Goal: Task Accomplishment & Management: Use online tool/utility

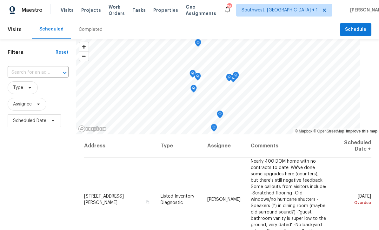
click at [23, 75] on input "text" at bounding box center [29, 73] width 43 height 10
type input "1427 e gate"
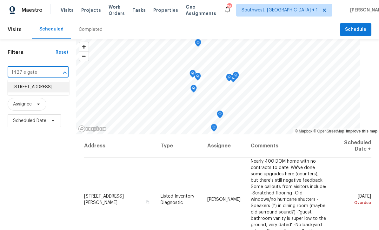
click at [20, 88] on li "[STREET_ADDRESS]" at bounding box center [39, 87] width 62 height 10
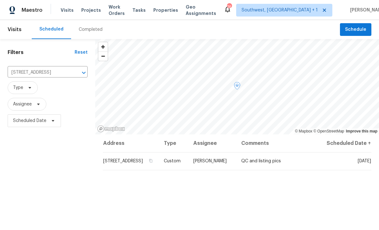
click at [0, 0] on icon at bounding box center [0, 0] width 0 height 0
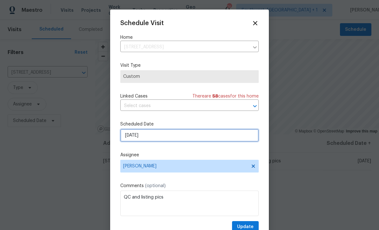
click at [178, 139] on input "[DATE]" at bounding box center [189, 135] width 138 height 13
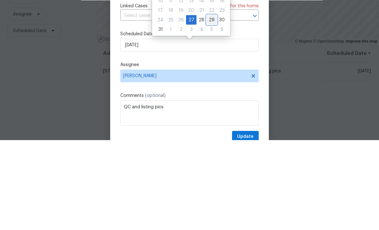
click at [211, 105] on div "29" at bounding box center [211, 109] width 10 height 9
type input "[DATE]"
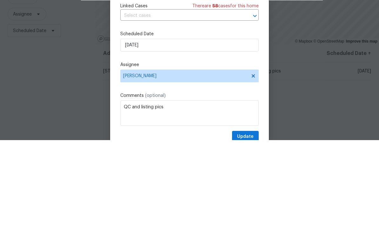
scroll to position [21, 0]
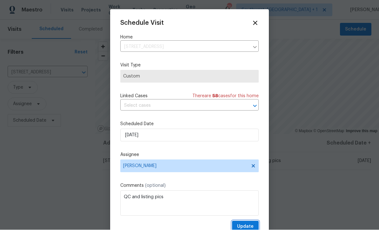
click at [249, 226] on span "Update" at bounding box center [245, 227] width 16 height 8
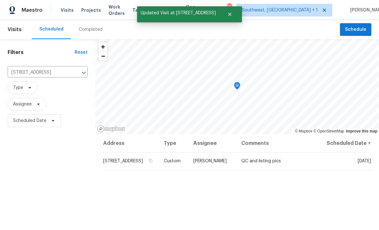
scroll to position [0, 0]
click at [82, 12] on span "Projects" at bounding box center [91, 10] width 20 height 6
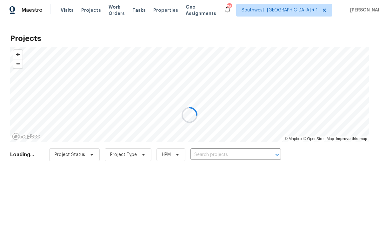
click at [224, 158] on div at bounding box center [189, 115] width 379 height 230
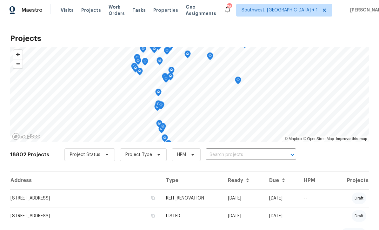
click at [221, 156] on input "text" at bounding box center [242, 155] width 73 height 10
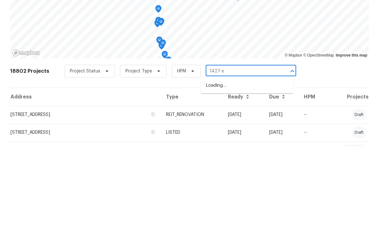
type input "1427 e g"
click at [239, 164] on li "[STREET_ADDRESS]" at bounding box center [247, 169] width 92 height 10
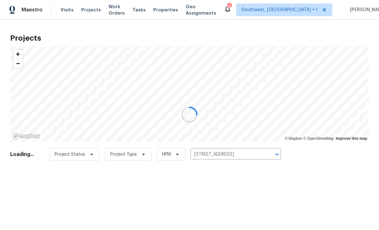
scroll to position [0, 0]
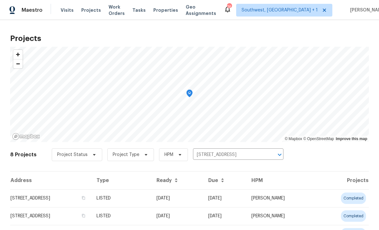
click at [186, 203] on td "[DATE]" at bounding box center [177, 198] width 52 height 18
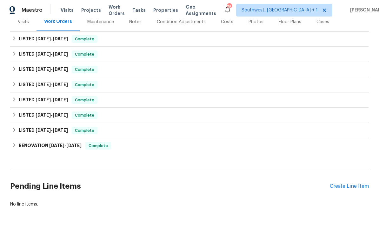
scroll to position [83, 0]
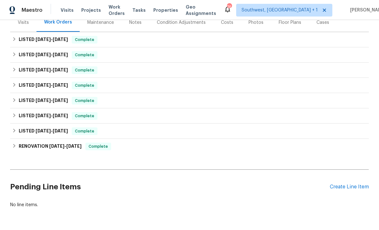
click at [358, 189] on div "Create Line Item" at bounding box center [349, 187] width 39 height 6
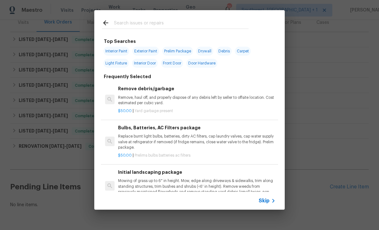
click at [270, 202] on icon at bounding box center [273, 201] width 8 height 8
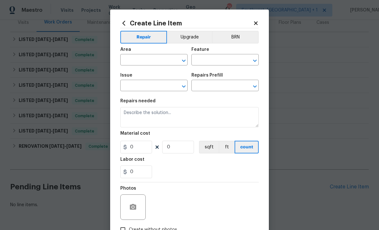
click at [258, 22] on icon at bounding box center [256, 23] width 6 height 6
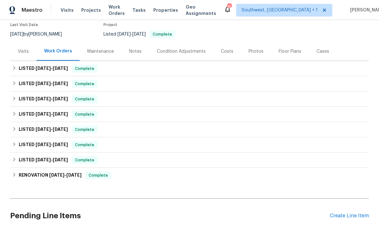
scroll to position [53, 0]
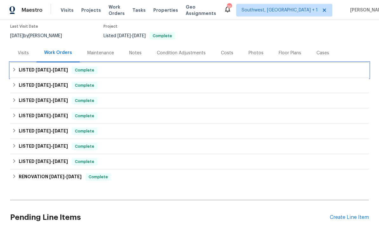
click at [57, 71] on span "[DATE]" at bounding box center [60, 70] width 15 height 4
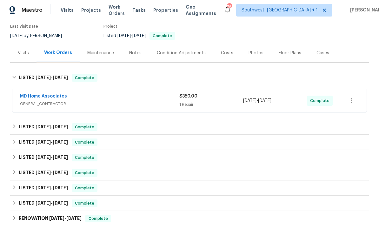
click at [225, 103] on div "1 Repair" at bounding box center [211, 104] width 64 height 6
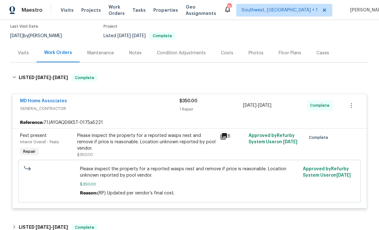
click at [41, 101] on link "MD Home Associates" at bounding box center [43, 101] width 47 height 4
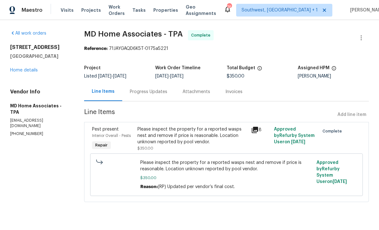
click at [161, 95] on div "Progress Updates" at bounding box center [148, 91] width 53 height 19
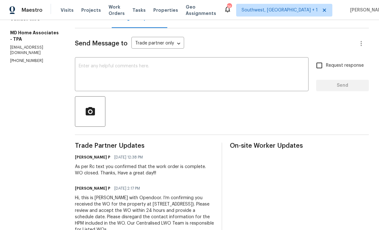
click at [82, 12] on span "Projects" at bounding box center [91, 10] width 20 height 6
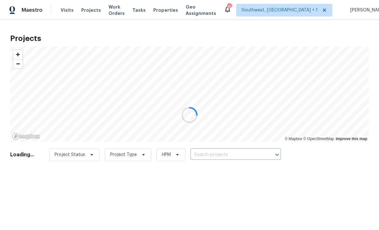
click at [238, 159] on input "text" at bounding box center [226, 155] width 73 height 10
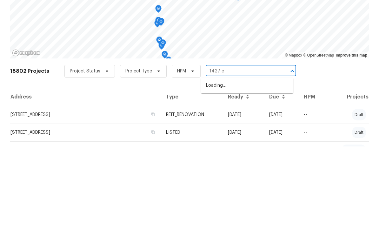
type input "1427 e g"
click at [245, 164] on li "[STREET_ADDRESS]" at bounding box center [247, 169] width 92 height 10
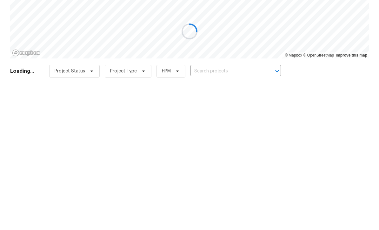
type input "[STREET_ADDRESS]"
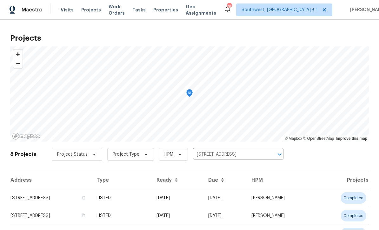
scroll to position [0, 0]
click at [231, 202] on td "08/08/25" at bounding box center [224, 198] width 43 height 18
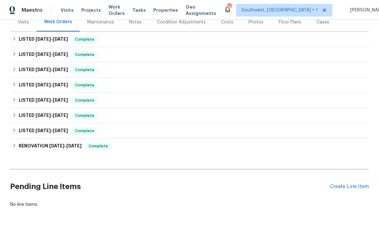
scroll to position [83, 0]
click at [358, 188] on div "Create Line Item" at bounding box center [349, 187] width 39 height 6
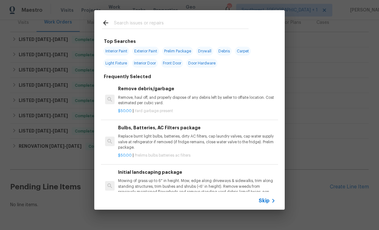
click at [265, 203] on span "Skip" at bounding box center [263, 200] width 11 height 6
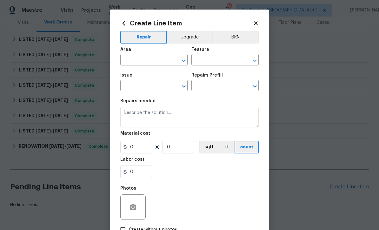
click at [131, 63] on input "text" at bounding box center [144, 61] width 49 height 10
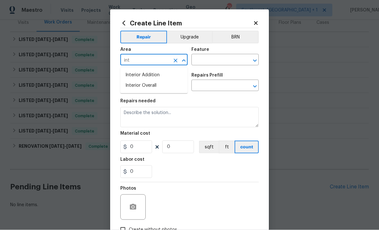
type input "int"
click at [213, 58] on input "text" at bounding box center [215, 61] width 49 height 10
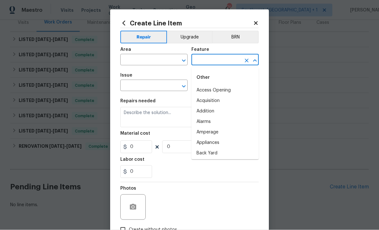
click at [161, 62] on input "text" at bounding box center [144, 61] width 49 height 10
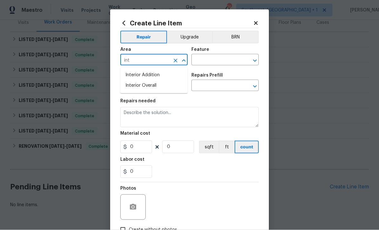
click at [153, 87] on li "Interior Overall" at bounding box center [153, 85] width 67 height 10
type input "Interior Overall"
click at [229, 62] on input "text" at bounding box center [215, 61] width 49 height 10
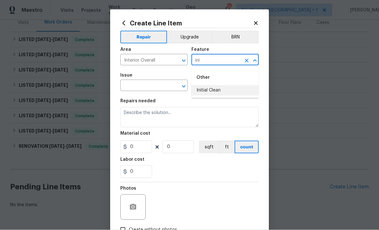
click at [214, 88] on li "Initial Clean" at bounding box center [224, 90] width 67 height 10
type input "Initial Clean"
click at [160, 85] on input "text" at bounding box center [144, 86] width 49 height 10
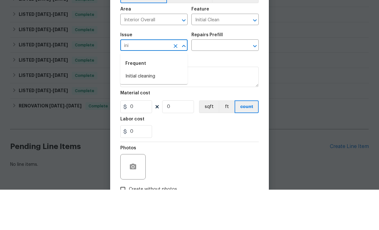
click at [154, 111] on li "Initial cleaning" at bounding box center [153, 116] width 67 height 10
type input "Initial cleaning"
click at [221, 81] on input "text" at bounding box center [215, 86] width 49 height 10
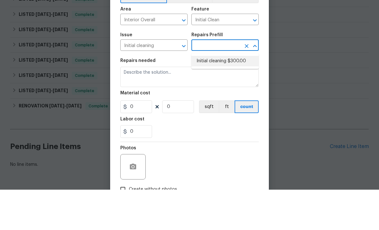
click at [221, 96] on li "Initial cleaning $300.00" at bounding box center [224, 101] width 67 height 10
type input "Initial cleaning $300.00"
type input "Home Readiness Packages"
type input "Initial cleaning $300.00"
type textarea "1. Wipe down exterior doors and trim. 2. Clean out all exterior light fixtures …"
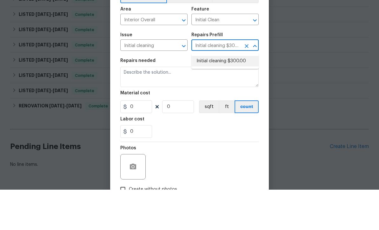
type input "300"
type input "1"
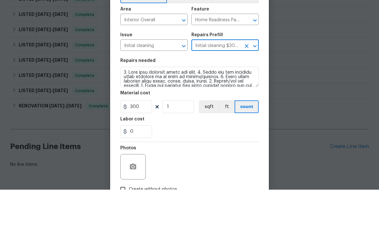
scroll to position [21, 0]
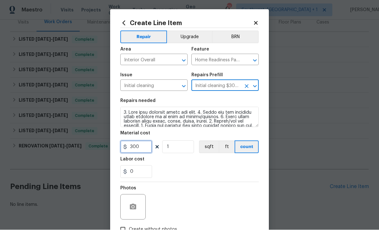
click at [140, 152] on input "300" at bounding box center [136, 147] width 32 height 13
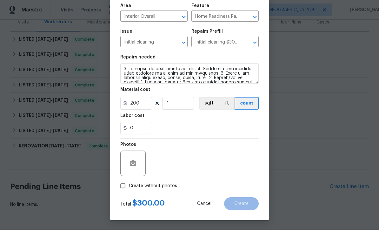
scroll to position [45, 0]
type input "200"
click at [121, 185] on input "Create without photos" at bounding box center [123, 186] width 12 height 12
checkbox input "true"
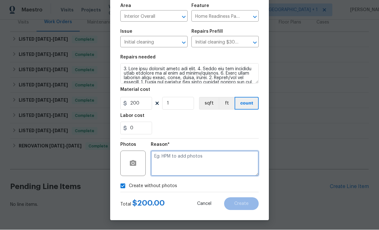
click at [198, 158] on textarea at bounding box center [205, 163] width 108 height 25
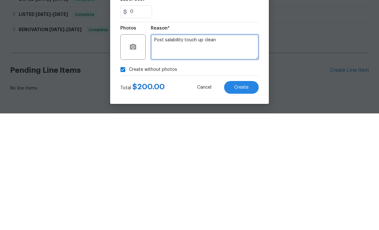
type textarea "Post salability touch up clean"
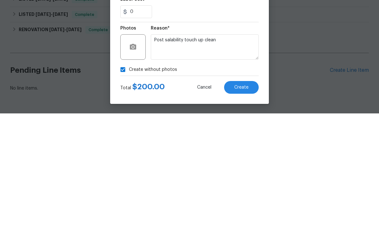
click at [246, 201] on span "Create" at bounding box center [241, 203] width 14 height 5
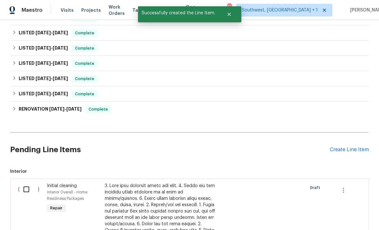
scroll to position [138, 0]
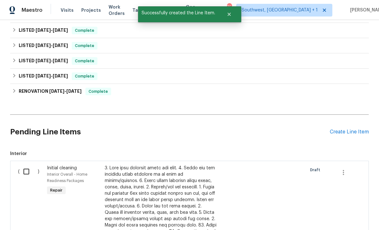
click at [24, 165] on input "checkbox" at bounding box center [29, 171] width 18 height 13
checkbox input "true"
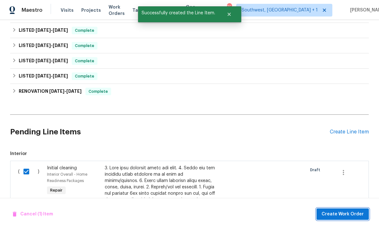
click at [350, 213] on span "Create Work Order" at bounding box center [342, 214] width 42 height 8
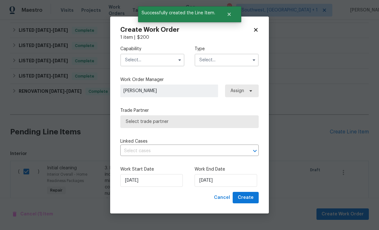
click at [165, 61] on input "text" at bounding box center [152, 60] width 64 height 13
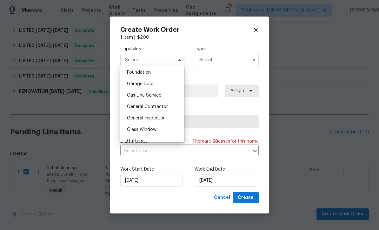
scroll to position [271, 0]
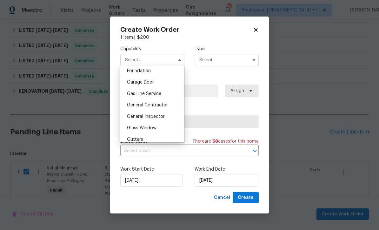
click at [167, 105] on span "General Contractor" at bounding box center [147, 105] width 41 height 4
type input "General Contractor"
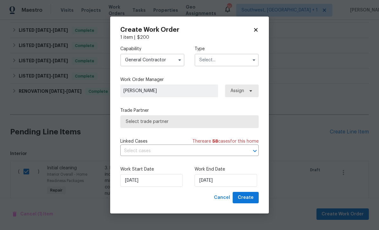
click at [227, 58] on input "text" at bounding box center [226, 60] width 64 height 13
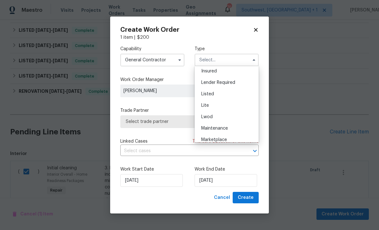
scroll to position [50, 0]
click at [219, 91] on div "Listed" at bounding box center [226, 91] width 61 height 11
type input "Listed"
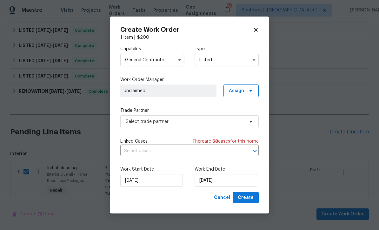
click at [193, 88] on span "Unclaimed" at bounding box center [168, 91] width 90 height 6
click at [245, 93] on span "Assign" at bounding box center [240, 90] width 35 height 13
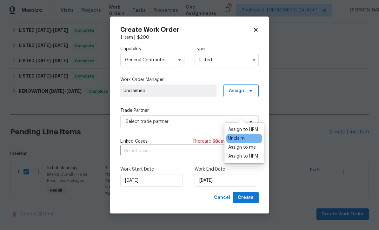
click at [245, 144] on div "Assign to me" at bounding box center [242, 147] width 28 height 6
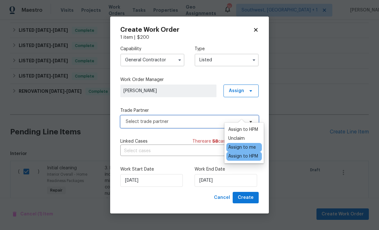
click at [187, 118] on span "Select trade partner" at bounding box center [185, 121] width 118 height 6
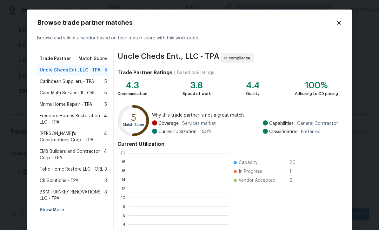
scroll to position [89, 100]
click at [58, 211] on div "Show More" at bounding box center [73, 209] width 72 height 11
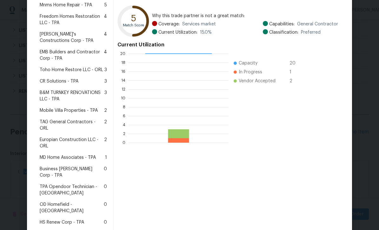
scroll to position [119, 0]
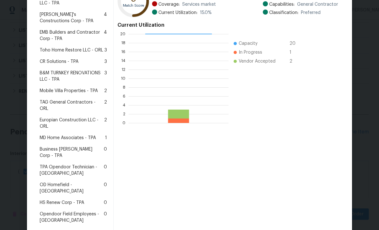
click at [75, 134] on span "MD Home Associates - TPA" at bounding box center [68, 137] width 56 height 6
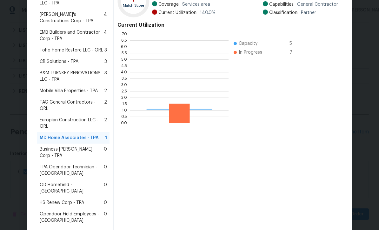
scroll to position [89, 98]
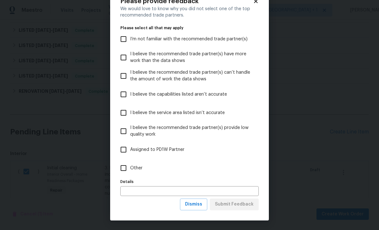
scroll to position [22, 0]
click at [196, 209] on button "Dismiss" at bounding box center [193, 204] width 27 height 12
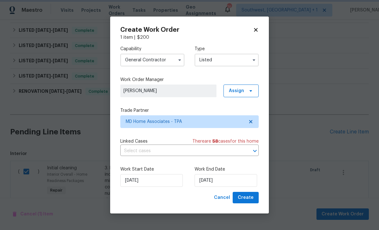
scroll to position [0, 0]
click at [226, 180] on input "[DATE]" at bounding box center [225, 180] width 62 height 13
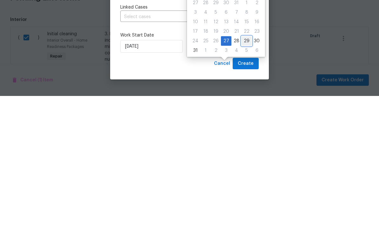
click at [243, 170] on div "29" at bounding box center [246, 174] width 10 height 9
type input "[DATE]"
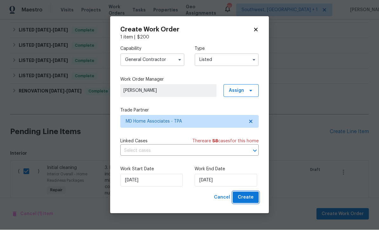
click at [250, 202] on button "Create" at bounding box center [245, 198] width 26 height 12
checkbox input "false"
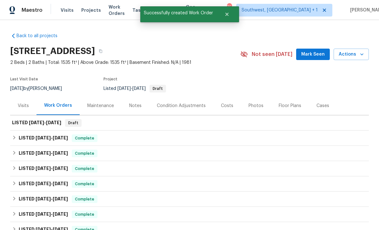
scroll to position [0, 0]
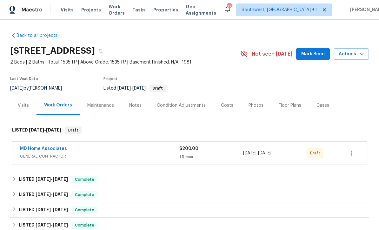
scroll to position [0, 0]
click at [352, 154] on icon "button" at bounding box center [351, 153] width 8 height 8
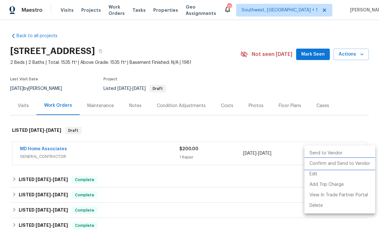
click at [346, 166] on li "Confirm and Send to Vendor" at bounding box center [339, 163] width 71 height 10
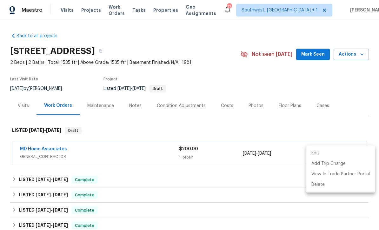
click at [30, 149] on div at bounding box center [189, 115] width 379 height 230
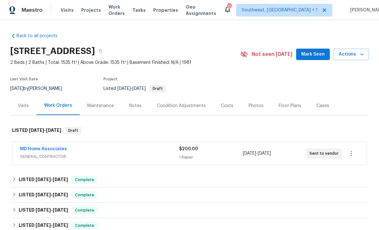
click at [27, 148] on link "MD Home Associates" at bounding box center [43, 149] width 47 height 4
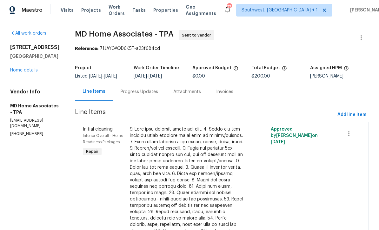
click at [150, 95] on div "Progress Updates" at bounding box center [139, 91] width 37 height 6
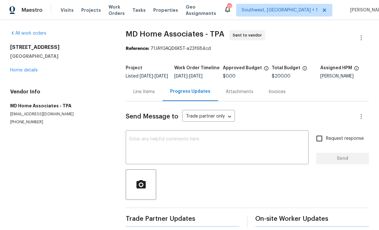
click at [191, 144] on textarea at bounding box center [216, 148] width 175 height 22
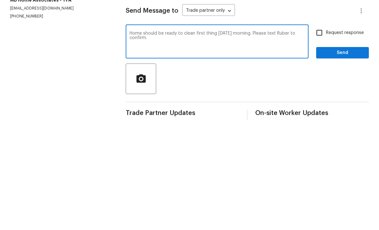
type textarea "Home should be ready to clean first thing [DATE] morning. Please text Ruber to …"
click at [325, 132] on input "Request response" at bounding box center [318, 138] width 13 height 13
checkbox input "true"
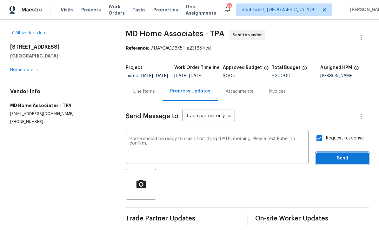
click at [343, 155] on span "Send" at bounding box center [342, 158] width 43 height 8
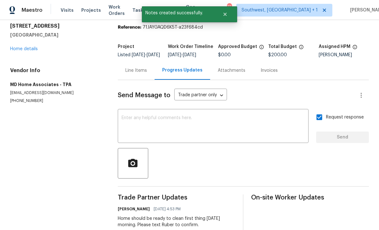
scroll to position [21, 0]
click at [18, 47] on link "Home details" at bounding box center [24, 49] width 28 height 4
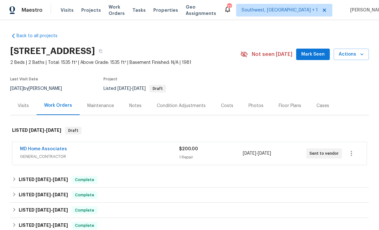
click at [90, 20] on div "Maestro Visits Projects Work Orders Tasks Properties Geo Assignments [GEOGRAPHI…" at bounding box center [189, 10] width 379 height 20
click at [85, 13] on span "Projects" at bounding box center [91, 10] width 20 height 6
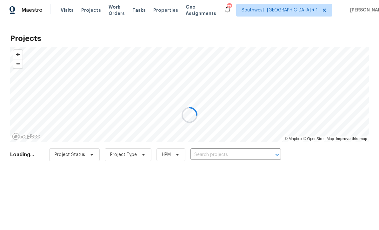
click at [237, 158] on div at bounding box center [189, 115] width 379 height 230
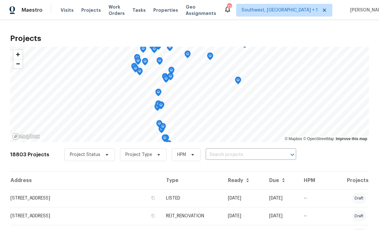
click at [230, 158] on input "text" at bounding box center [242, 155] width 73 height 10
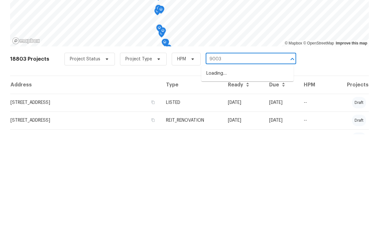
type input "9003"
click at [247, 174] on li "[STREET_ADDRESS]" at bounding box center [247, 179] width 92 height 10
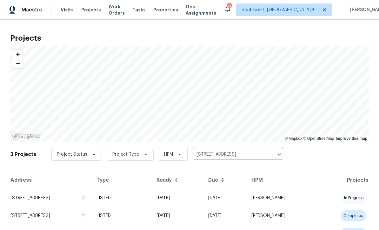
scroll to position [0, 0]
click at [203, 201] on td "[DATE]" at bounding box center [177, 198] width 52 height 18
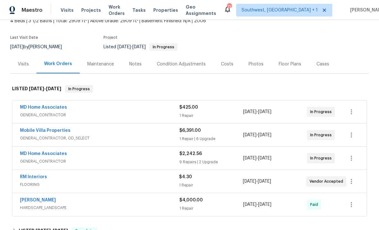
scroll to position [55, 0]
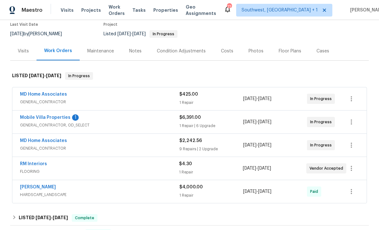
click at [40, 140] on link "MD Home Associates" at bounding box center [43, 140] width 47 height 4
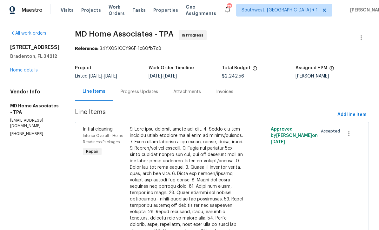
click at [158, 94] on div "Progress Updates" at bounding box center [139, 91] width 37 height 6
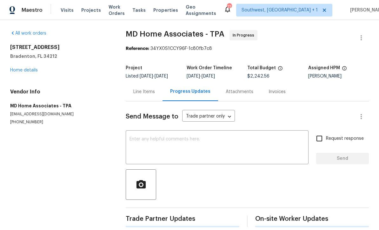
click at [193, 143] on textarea at bounding box center [216, 148] width 175 height 22
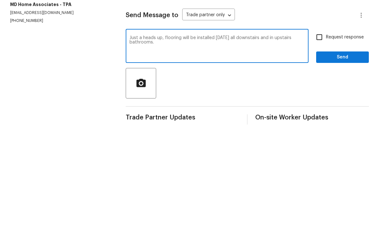
click at [190, 137] on textarea "Just a heads up, flooring will be installed [DATE] all downstairs and in upstai…" at bounding box center [216, 148] width 175 height 22
type textarea "Just a heads up, flooring is being installed [DATE] all downstairs and in upsta…"
click at [317, 132] on input "Request response" at bounding box center [318, 138] width 13 height 13
checkbox input "true"
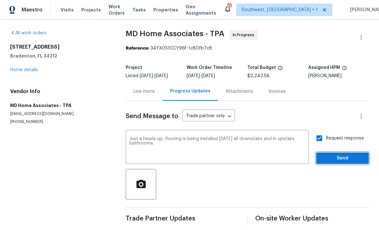
click at [346, 154] on span "Send" at bounding box center [342, 158] width 43 height 8
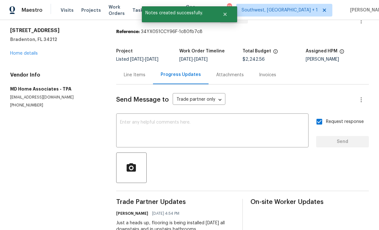
scroll to position [16, 0]
click at [17, 51] on link "Home details" at bounding box center [24, 53] width 28 height 4
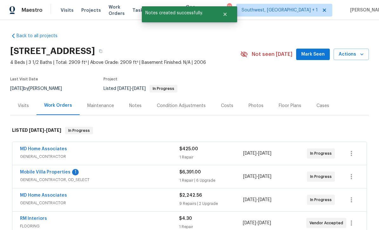
click at [29, 170] on link "Mobile Villa Properties" at bounding box center [45, 172] width 50 height 4
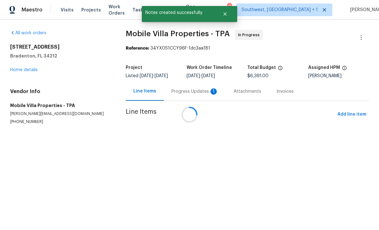
scroll to position [0, 0]
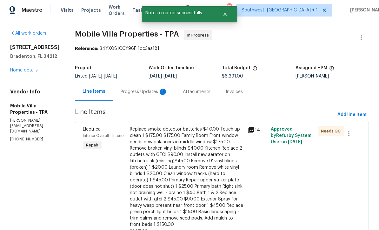
click at [121, 91] on div "Progress Updates 1" at bounding box center [144, 91] width 47 height 6
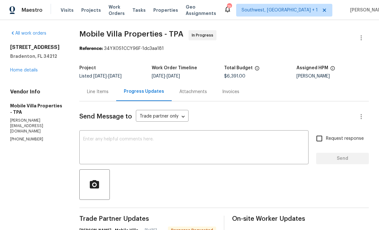
click at [84, 12] on span "Projects" at bounding box center [91, 10] width 20 height 6
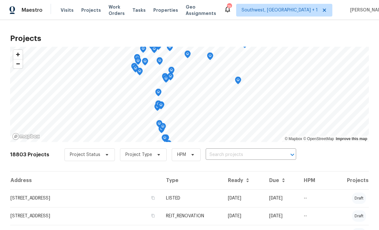
click at [63, 10] on span "Visits" at bounding box center [67, 10] width 13 height 6
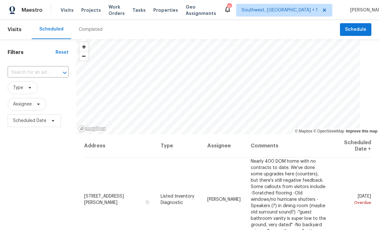
click at [26, 73] on input "text" at bounding box center [29, 73] width 43 height 10
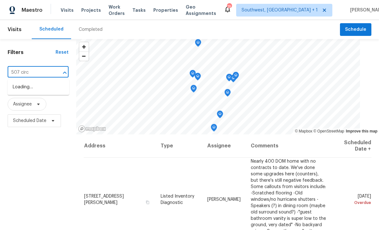
type input "507 circl"
click at [20, 87] on li "[STREET_ADDRESS]" at bounding box center [39, 87] width 62 height 10
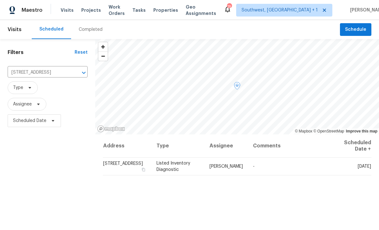
click at [0, 0] on span at bounding box center [0, 0] width 0 height 0
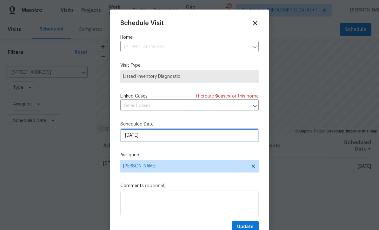
click at [185, 136] on input "[DATE]" at bounding box center [189, 135] width 138 height 13
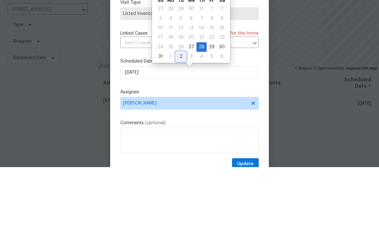
click at [179, 115] on div "2" at bounding box center [181, 119] width 10 height 9
type input "[DATE]"
select select "8"
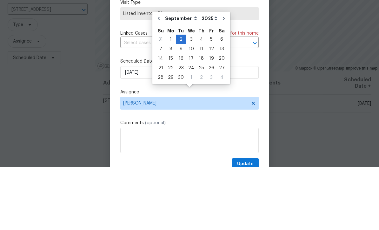
scroll to position [21, 0]
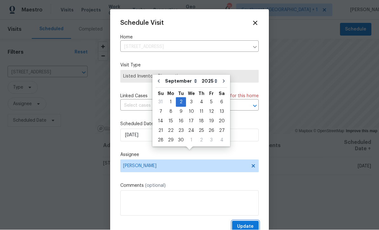
click at [247, 227] on span "Update" at bounding box center [245, 227] width 16 height 8
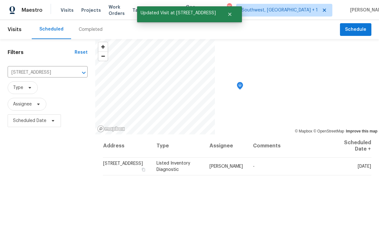
scroll to position [0, 0]
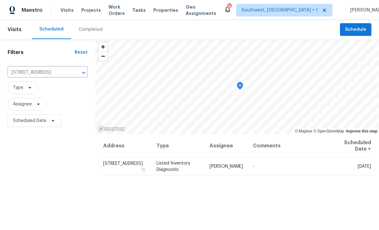
click at [83, 13] on span "Projects" at bounding box center [91, 10] width 20 height 6
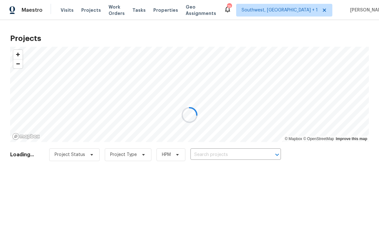
click at [239, 157] on div at bounding box center [189, 115] width 379 height 230
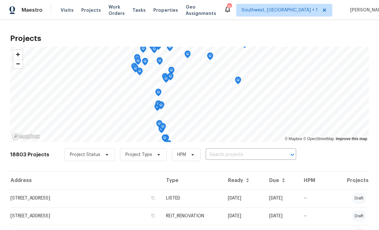
click at [238, 157] on input "text" at bounding box center [242, 155] width 73 height 10
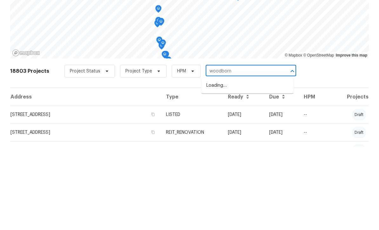
type input "woodborne"
click at [264, 164] on li "[STREET_ADDRESS]" at bounding box center [247, 169] width 92 height 10
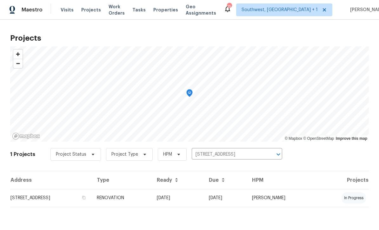
click at [152, 206] on td "RENOVATION" at bounding box center [122, 198] width 60 height 18
